Goal: Navigation & Orientation: Find specific page/section

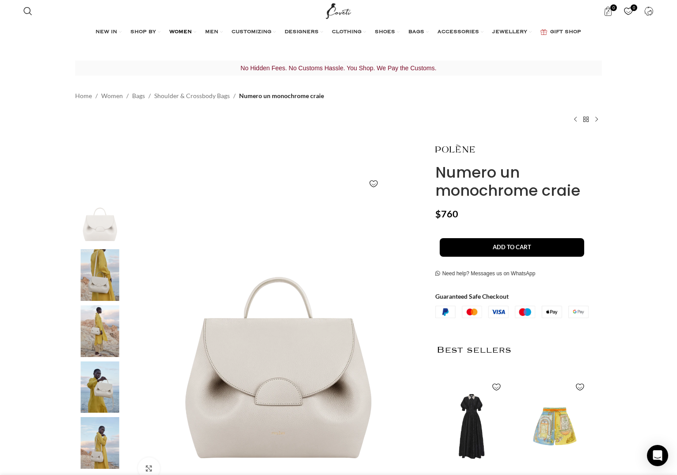
click at [175, 32] on span "WOMEN" at bounding box center [180, 32] width 23 height 7
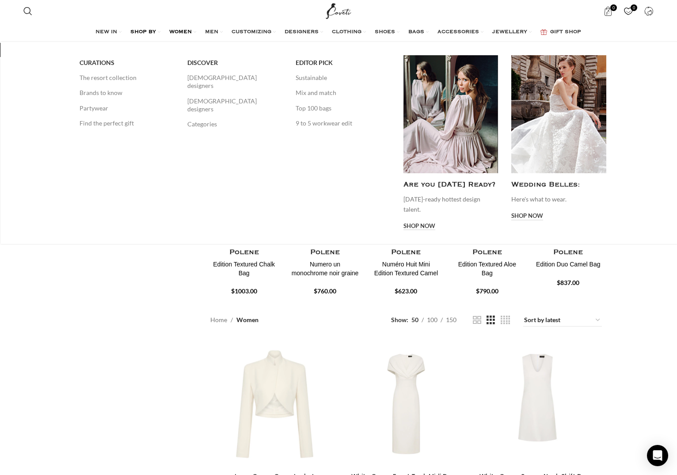
click at [145, 33] on span "SHOP BY" at bounding box center [143, 32] width 26 height 7
click at [91, 96] on link "Brands to know" at bounding box center [127, 92] width 95 height 15
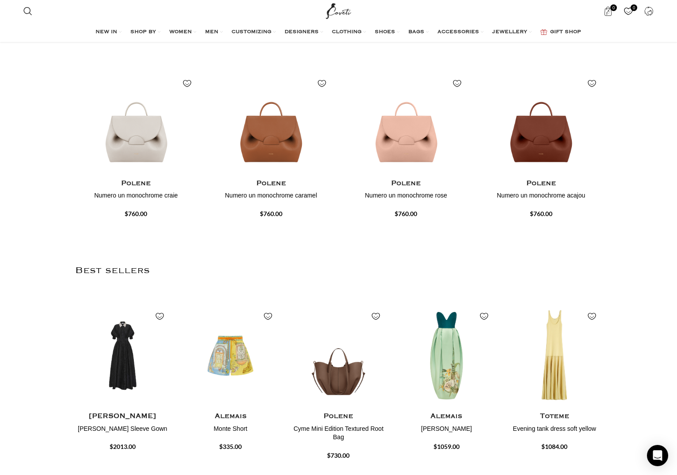
scroll to position [811, 0]
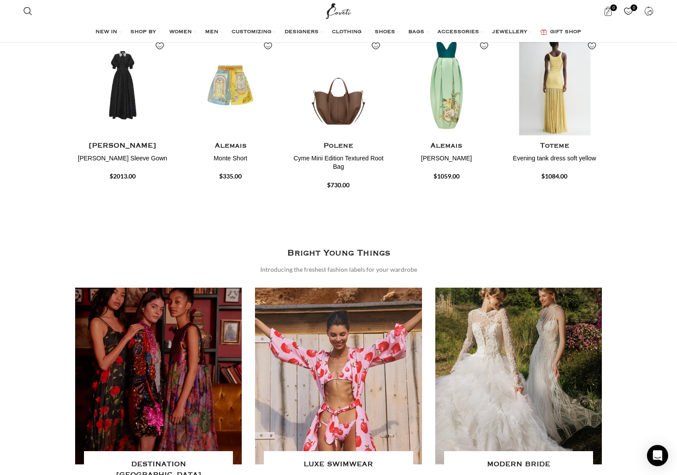
click at [555, 140] on img "5 / 20" at bounding box center [554, 85] width 98 height 109
